Goal: Navigation & Orientation: Find specific page/section

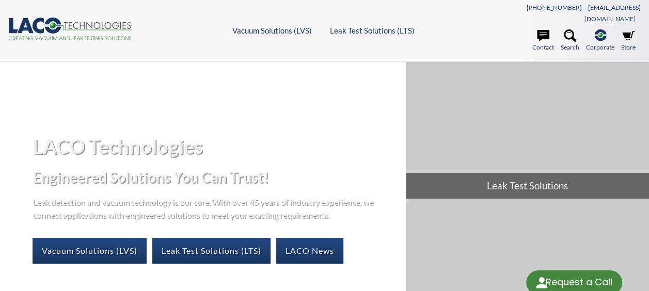
select select "Language Translate Widget"
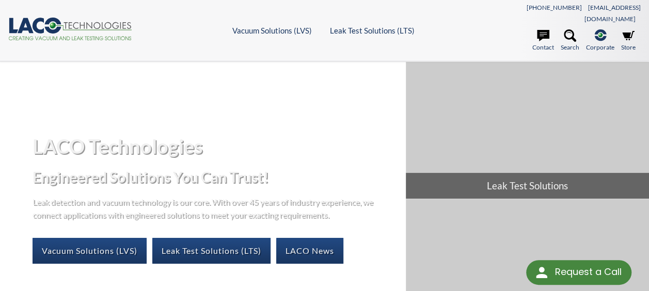
drag, startPoint x: 0, startPoint y: 0, endPoint x: 400, endPoint y: 119, distance: 417.6
click at [381, 109] on div "LACO Technologies Engineered Solutions You Can Trust! Leak detection and vacuum…" at bounding box center [324, 198] width 649 height 272
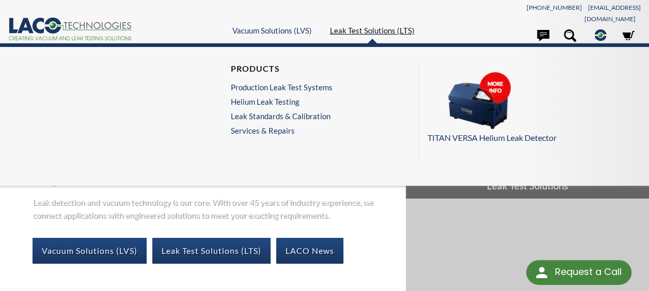
click at [369, 26] on link "Leak Test Solutions (LTS)" at bounding box center [372, 30] width 85 height 9
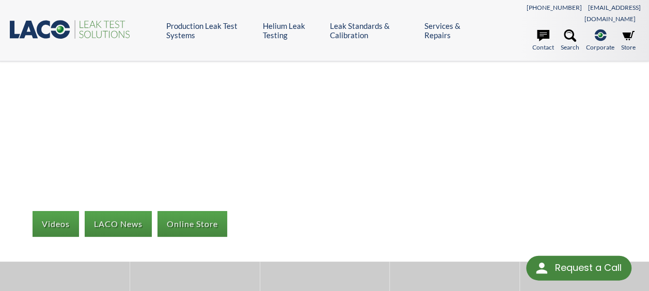
select select "Language Translate Widget"
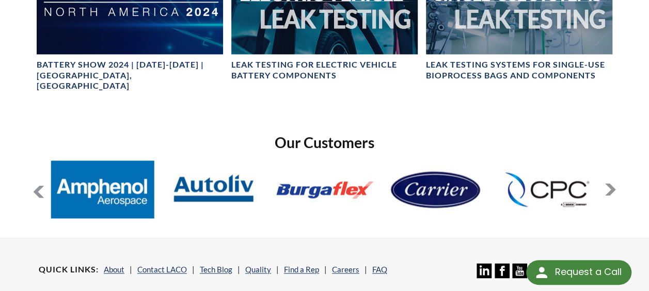
scroll to position [671, 0]
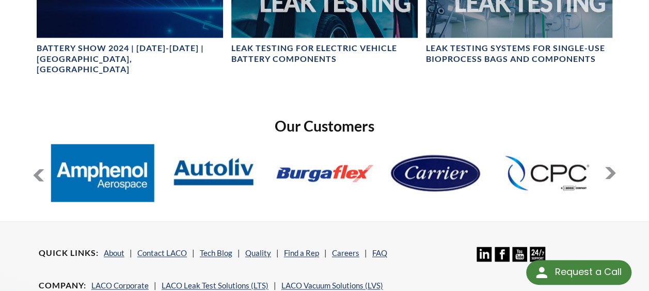
click at [609, 167] on button at bounding box center [610, 173] width 12 height 12
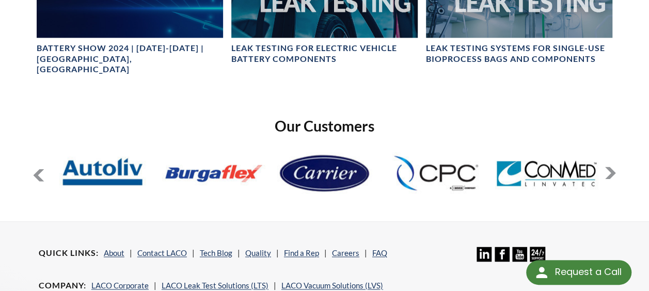
click at [609, 167] on button at bounding box center [610, 173] width 12 height 12
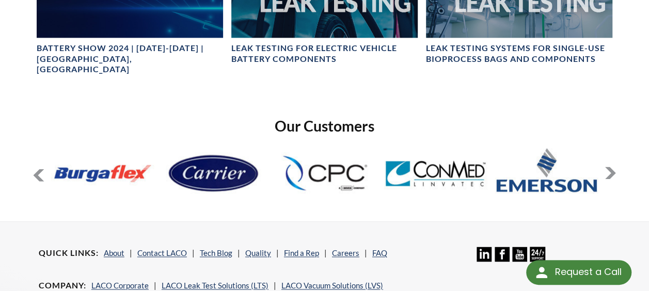
click at [608, 167] on button at bounding box center [610, 173] width 12 height 12
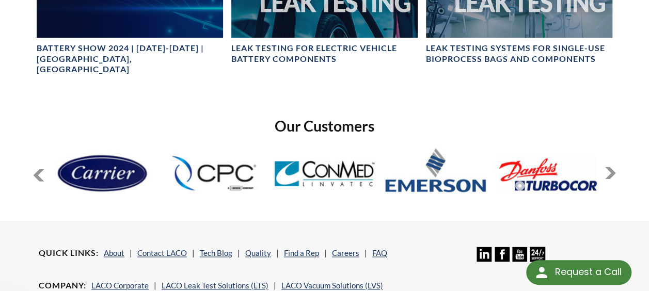
click at [608, 167] on button at bounding box center [610, 173] width 12 height 12
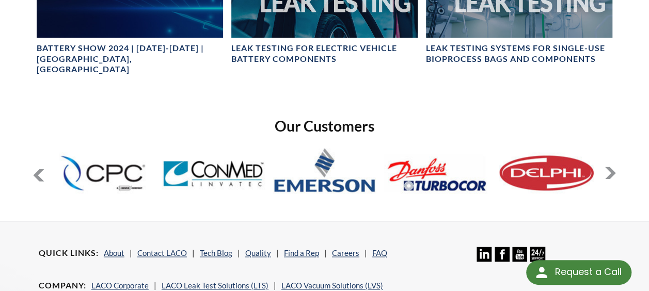
click at [608, 167] on button at bounding box center [610, 173] width 12 height 12
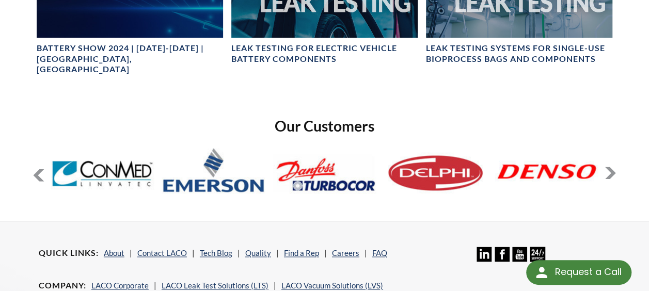
click at [608, 167] on button at bounding box center [610, 173] width 12 height 12
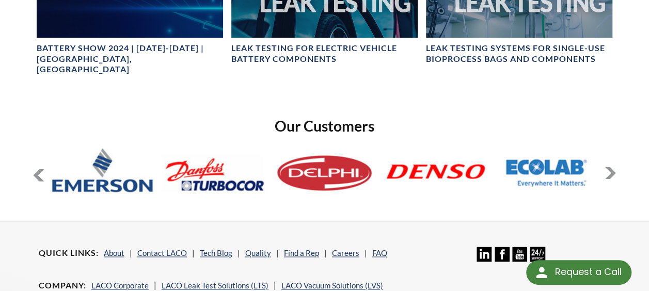
click at [608, 167] on button at bounding box center [610, 173] width 12 height 12
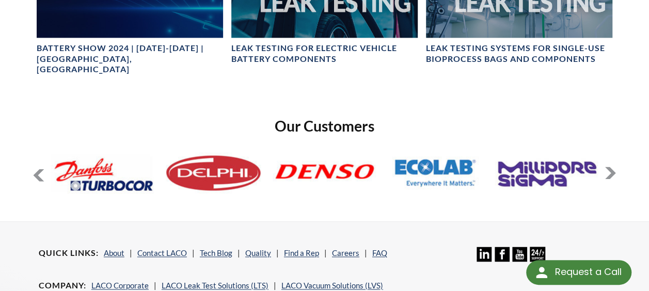
click at [608, 167] on button at bounding box center [610, 173] width 12 height 12
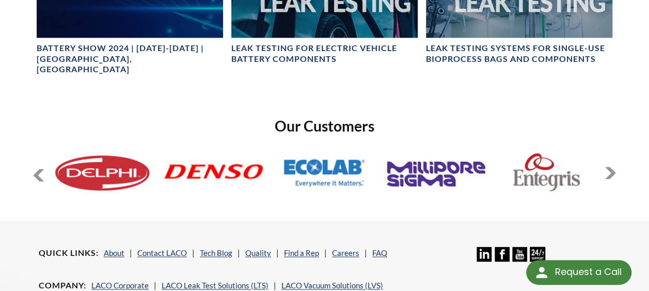
click at [608, 167] on button at bounding box center [610, 173] width 12 height 12
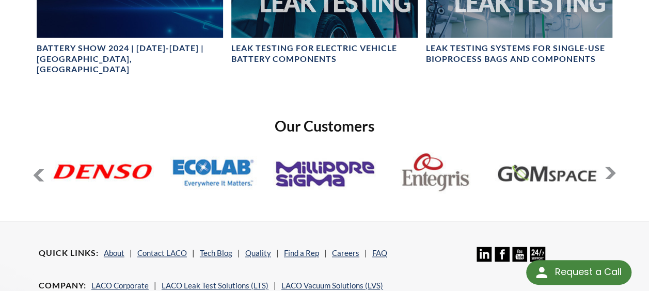
click at [608, 167] on button at bounding box center [610, 173] width 12 height 12
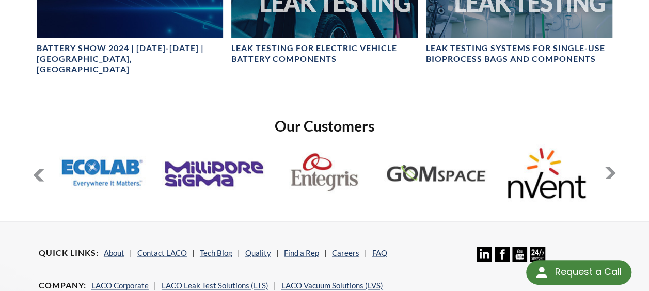
click at [608, 167] on button at bounding box center [610, 173] width 12 height 12
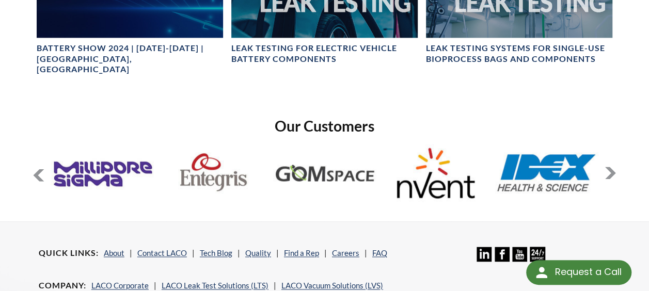
click at [608, 167] on button at bounding box center [610, 173] width 12 height 12
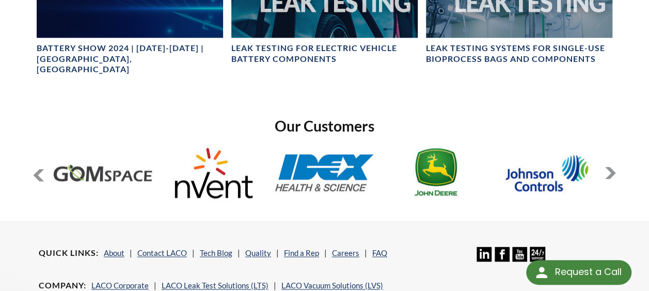
click at [608, 167] on button at bounding box center [610, 173] width 12 height 12
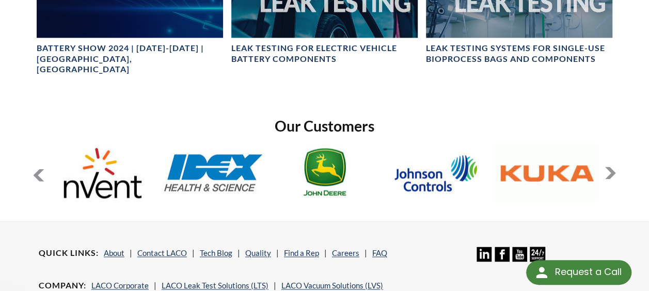
click at [608, 167] on button at bounding box center [610, 173] width 12 height 12
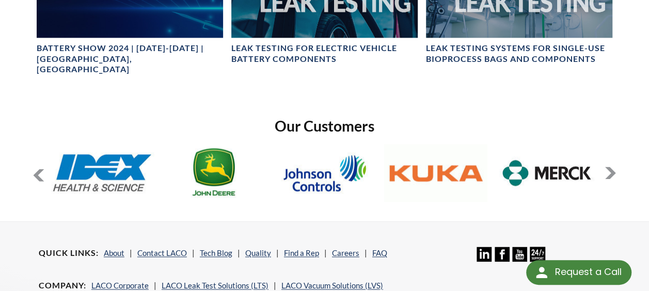
click at [608, 167] on button at bounding box center [610, 173] width 12 height 12
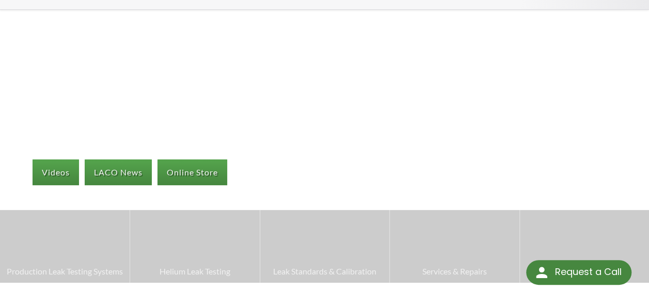
scroll to position [0, 0]
